Goal: Navigation & Orientation: Find specific page/section

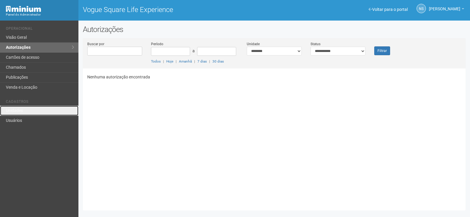
click at [28, 112] on link "Unidades" at bounding box center [39, 111] width 78 height 10
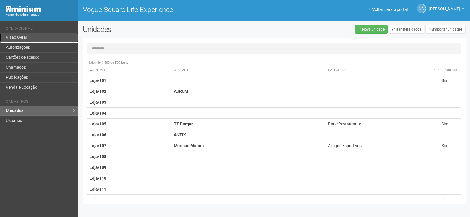
click at [48, 38] on link "Visão Geral" at bounding box center [39, 38] width 78 height 10
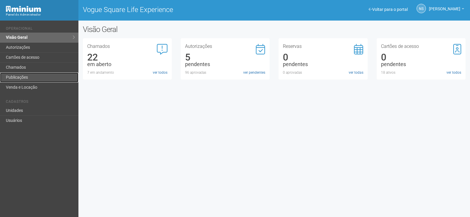
click at [29, 77] on link "Publicações" at bounding box center [39, 78] width 78 height 10
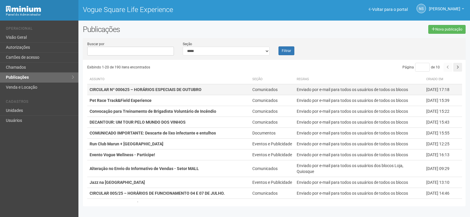
click at [162, 91] on strong "CIRCULAR Nº 000625 – HORÁRIOS ESPECIAIS DE OUTUBRO" at bounding box center [146, 89] width 112 height 5
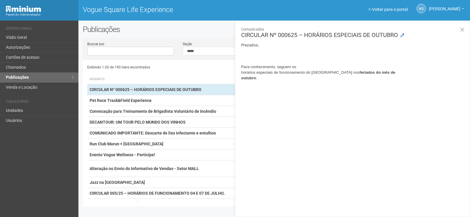
click at [209, 66] on div "Exibindo 1-20 de 190 itens encontrados" at bounding box center [181, 67] width 188 height 9
click at [166, 73] on div "Exibindo 1-20 de 190 itens encontrados Página * de 10 Assunto Seção Regras Cria…" at bounding box center [276, 131] width 378 height 142
